Goal: Book appointment/travel/reservation

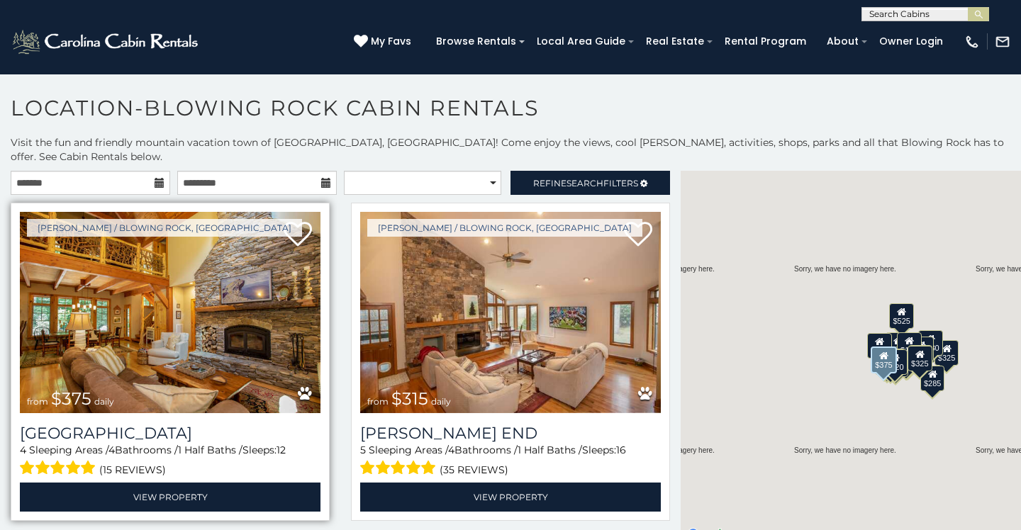
scroll to position [8, 0]
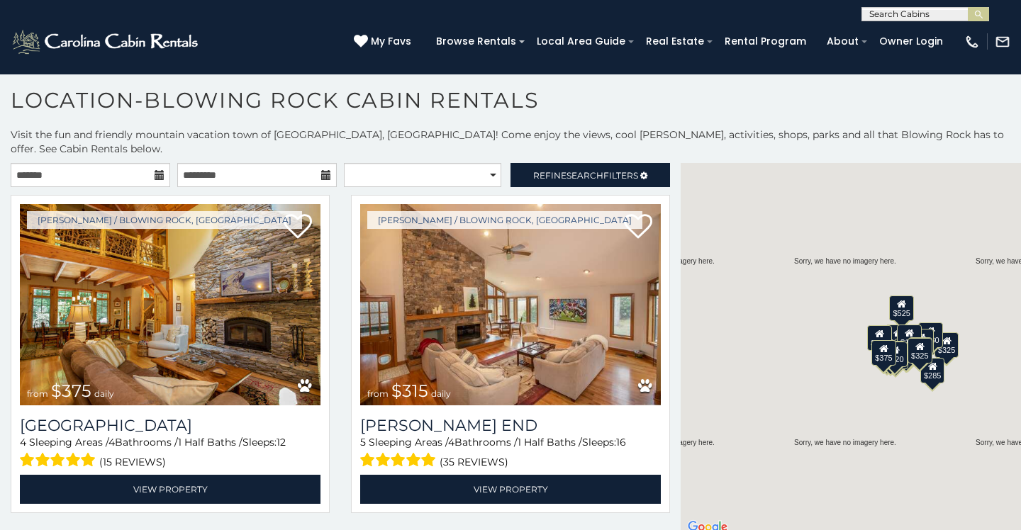
click at [155, 170] on icon at bounding box center [160, 175] width 10 height 10
click at [131, 163] on input "text" at bounding box center [91, 175] width 160 height 24
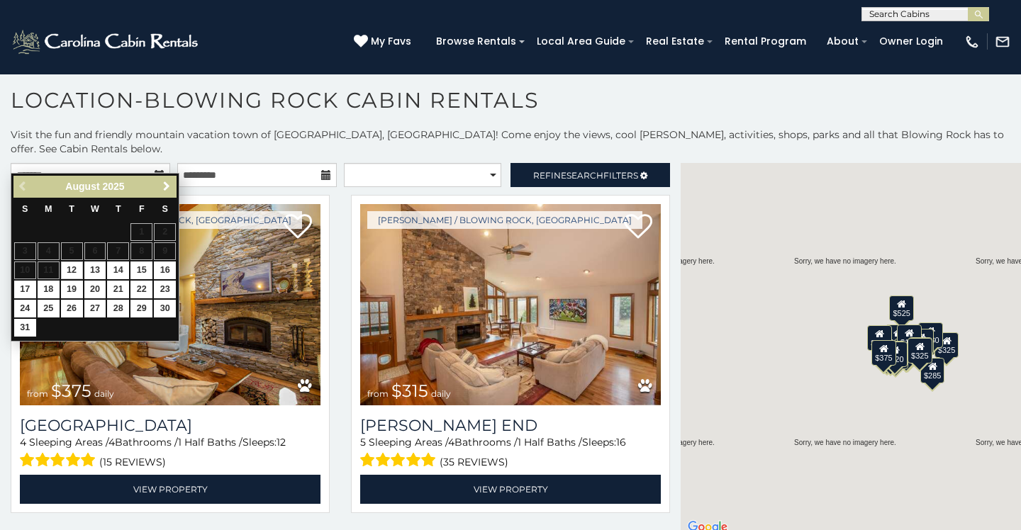
click at [165, 185] on span "Next" at bounding box center [166, 186] width 11 height 11
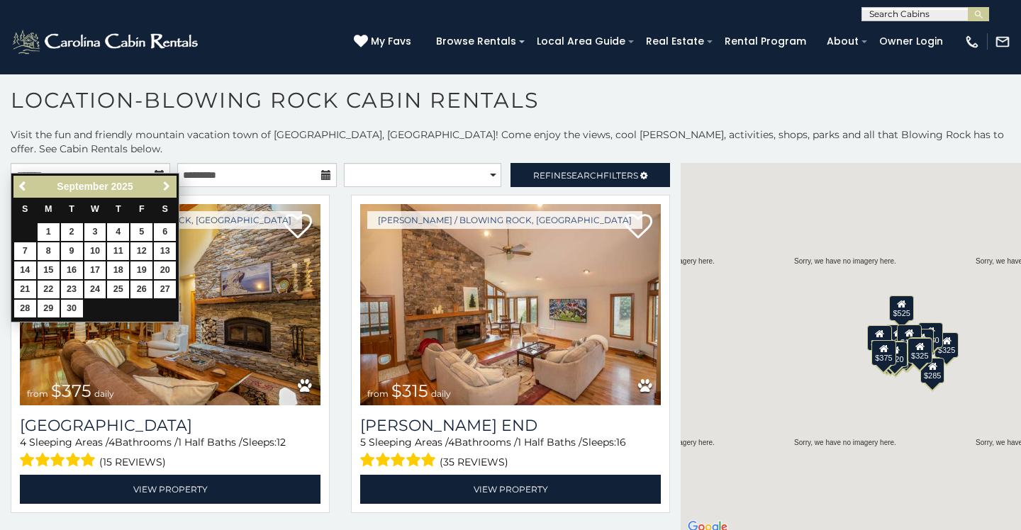
click at [165, 185] on span "Next" at bounding box center [166, 186] width 11 height 11
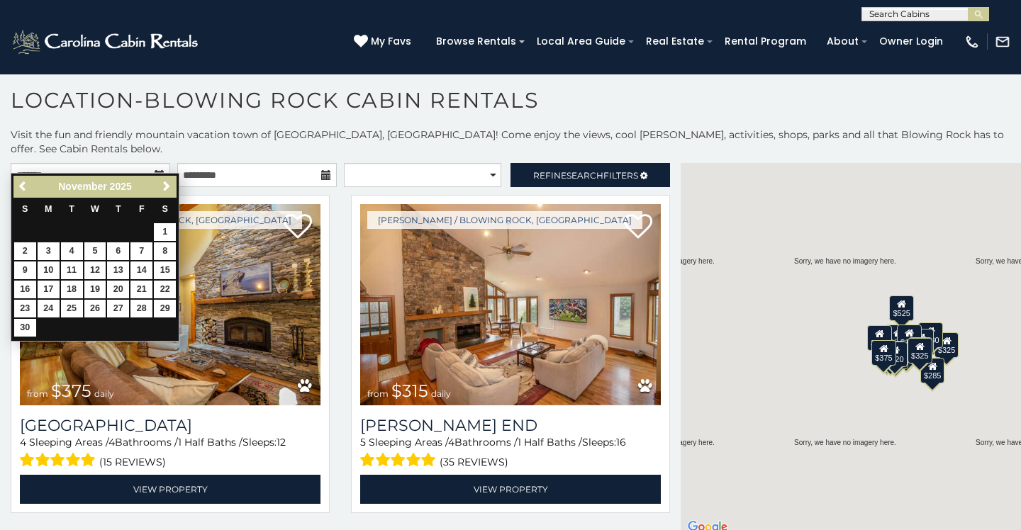
click at [165, 185] on span "Next" at bounding box center [166, 186] width 11 height 11
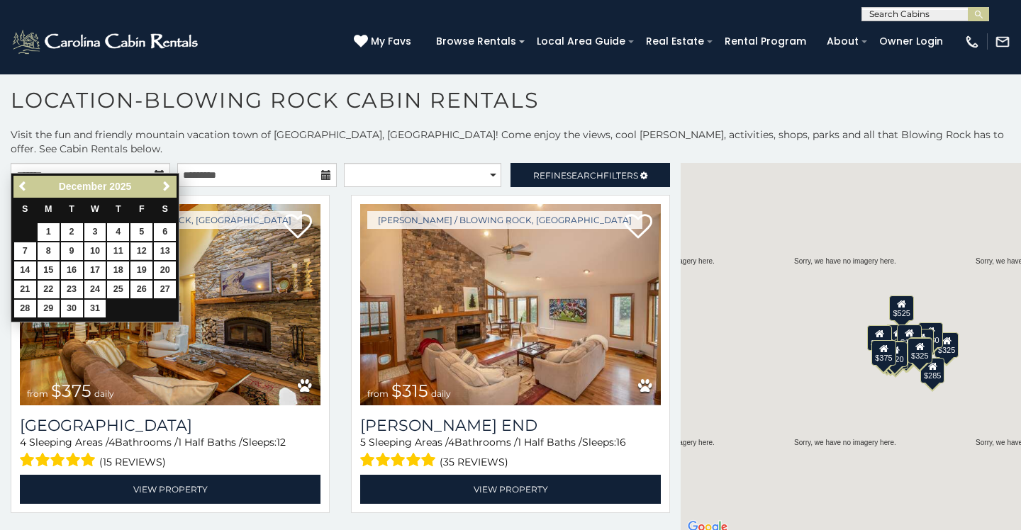
click at [145, 250] on link "12" at bounding box center [141, 251] width 22 height 18
type input "**********"
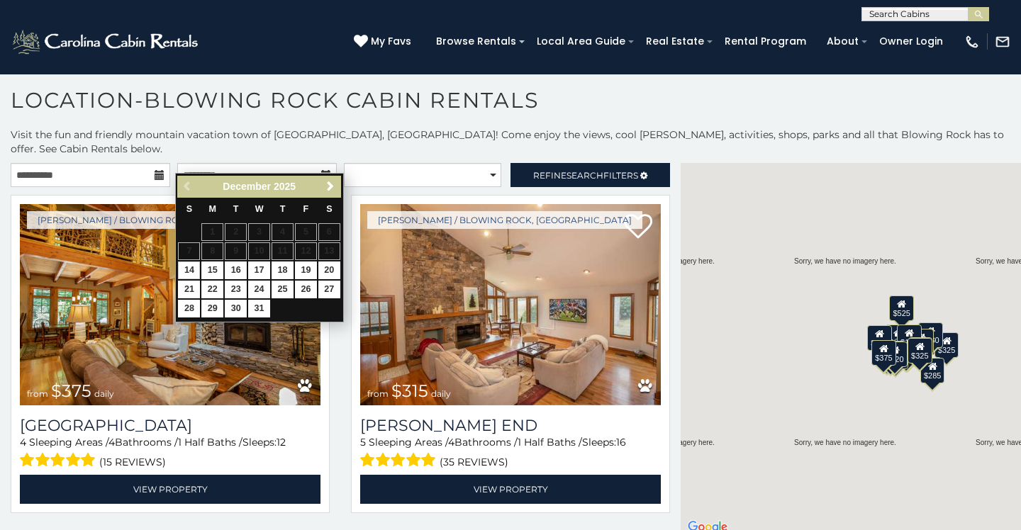
click at [191, 269] on link "14" at bounding box center [189, 271] width 22 height 18
type input "**********"
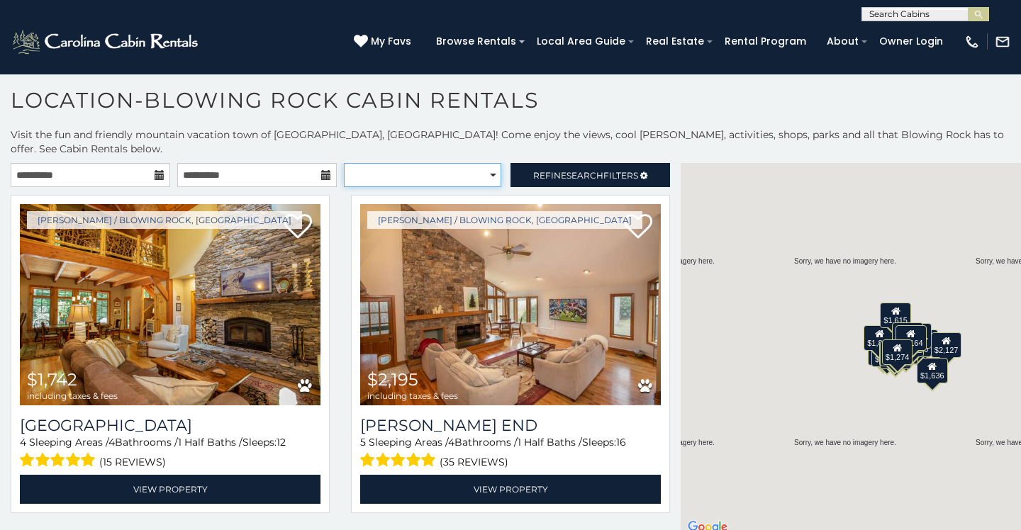
select select "*****"
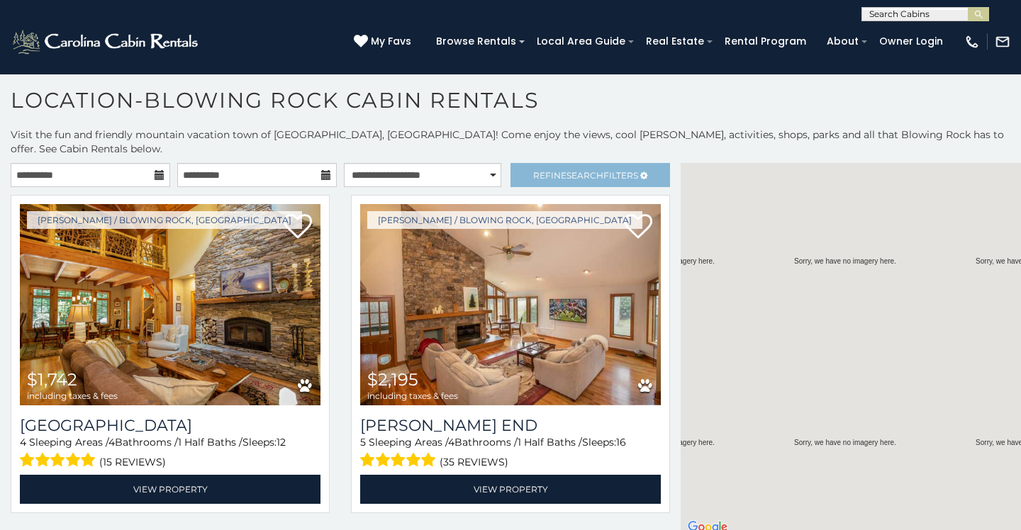
click at [569, 170] on span "Search" at bounding box center [585, 175] width 37 height 11
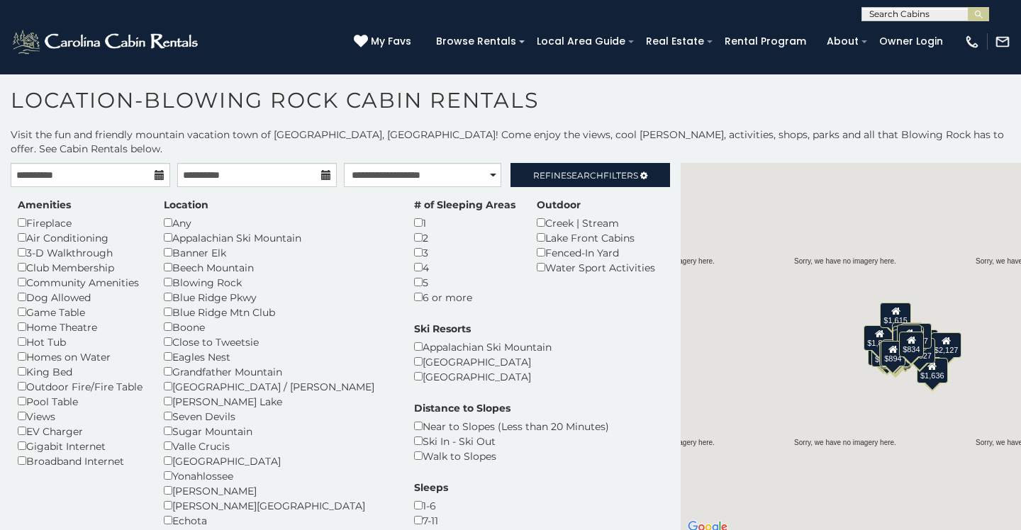
click at [601, 101] on h1 "Location-Blowing Rock Cabin Rentals" at bounding box center [510, 107] width 1021 height 40
click at [609, 170] on span "Refine Search Filters" at bounding box center [585, 175] width 105 height 11
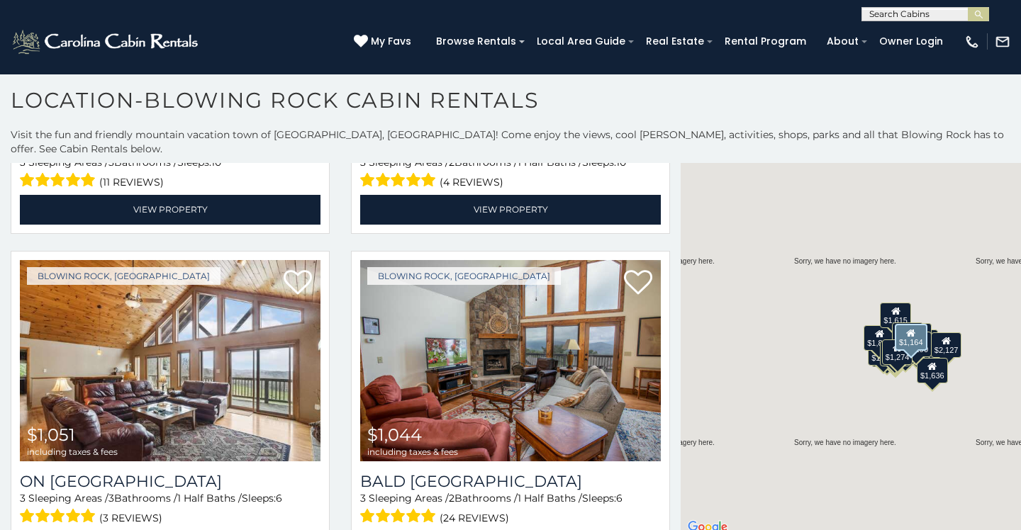
scroll to position [3999, 0]
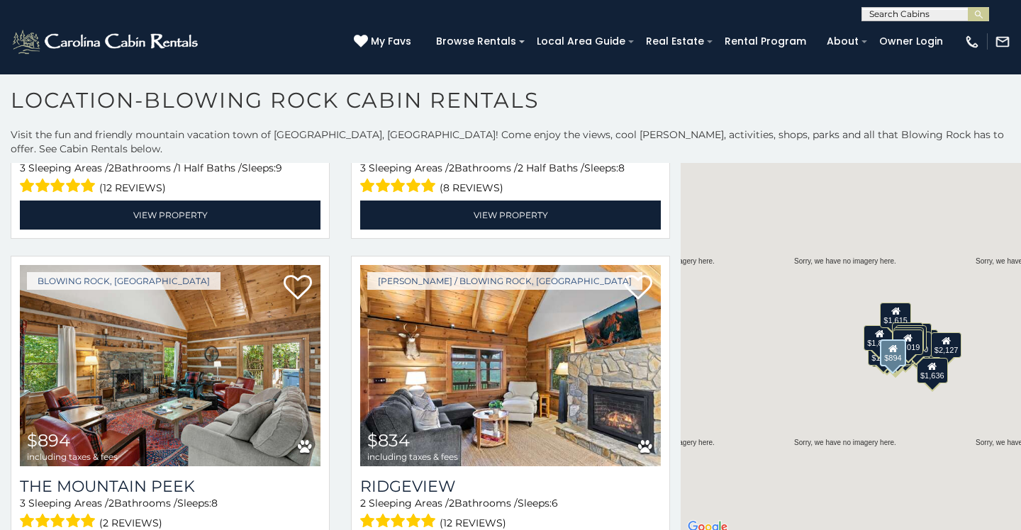
scroll to position [13, 0]
